Goal: Find specific page/section: Find specific page/section

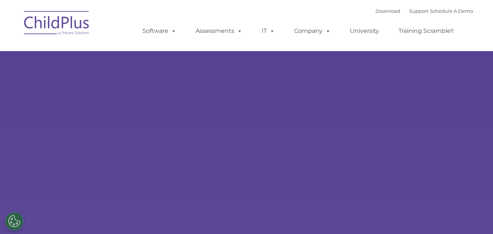
type input ""
select select "MEDIUM"
type input ""
